Goal: Entertainment & Leisure: Consume media (video, audio)

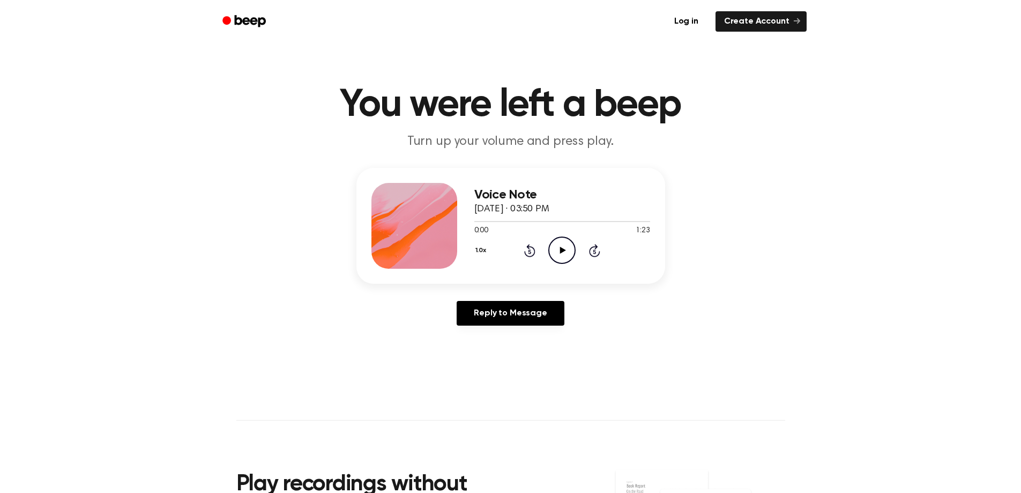
click at [558, 248] on icon "Play Audio" at bounding box center [562, 249] width 27 height 27
click at [560, 251] on icon at bounding box center [562, 250] width 5 height 7
click at [553, 249] on icon "Play Audio" at bounding box center [562, 249] width 27 height 27
click at [556, 243] on icon "Pause Audio" at bounding box center [562, 249] width 27 height 27
click at [556, 251] on icon "Play Audio" at bounding box center [562, 249] width 27 height 27
